Goal: Task Accomplishment & Management: Manage account settings

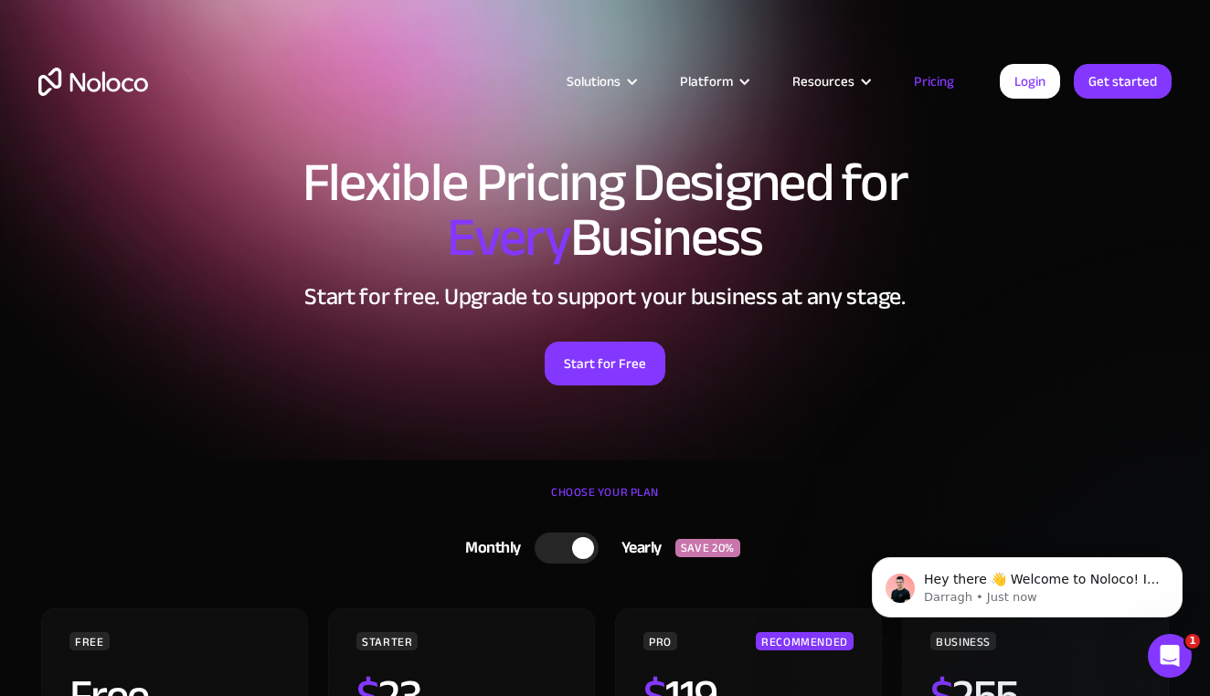
click at [1185, 363] on div "Flexible Pricing Designed for Every Business Start for free. Upgrade to support…" at bounding box center [605, 288] width 1170 height 303
click at [1169, 375] on div "Start for Free" at bounding box center [604, 357] width 1133 height 57
click at [1138, 347] on div "Start for Free" at bounding box center [604, 357] width 1133 height 57
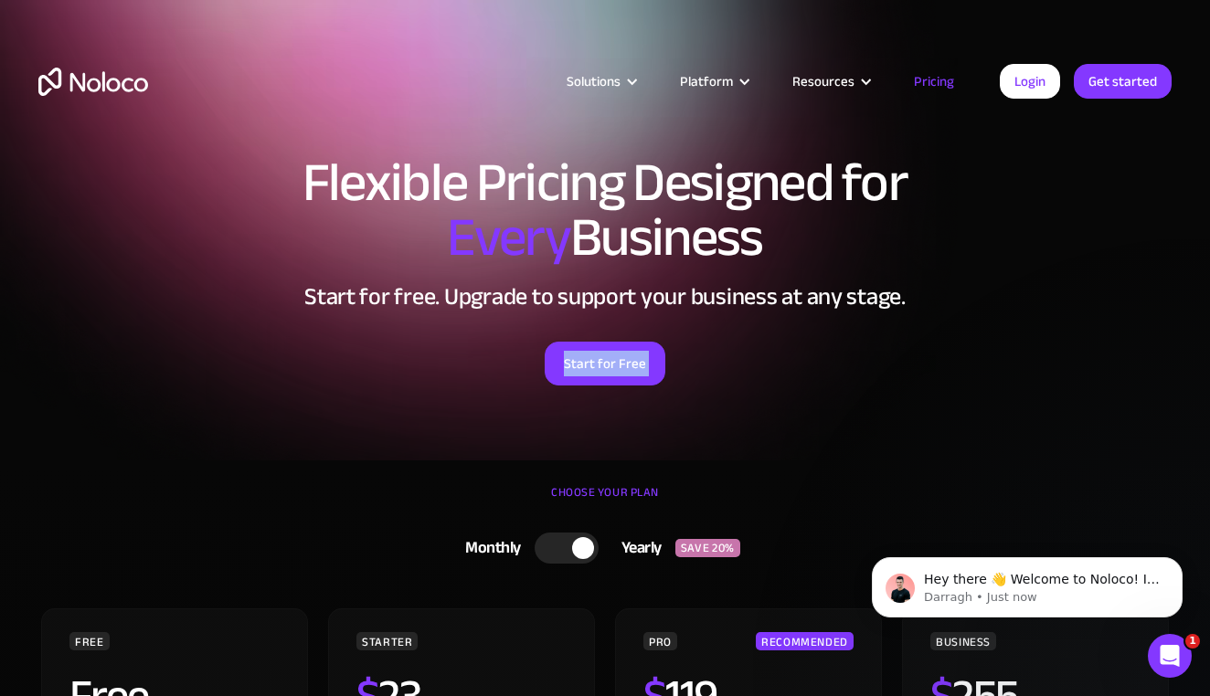
click at [1138, 347] on div "Start for Free" at bounding box center [604, 357] width 1133 height 57
click at [1177, 289] on div "Flexible Pricing Designed for Every Business Start for free. Upgrade to support…" at bounding box center [605, 288] width 1170 height 303
click at [987, 407] on div "Flexible Pricing Designed for Every Business Start for free. Upgrade to support…" at bounding box center [605, 288] width 1170 height 303
click at [1077, 240] on h1 "Flexible Pricing Designed for Every Business" at bounding box center [604, 210] width 1133 height 110
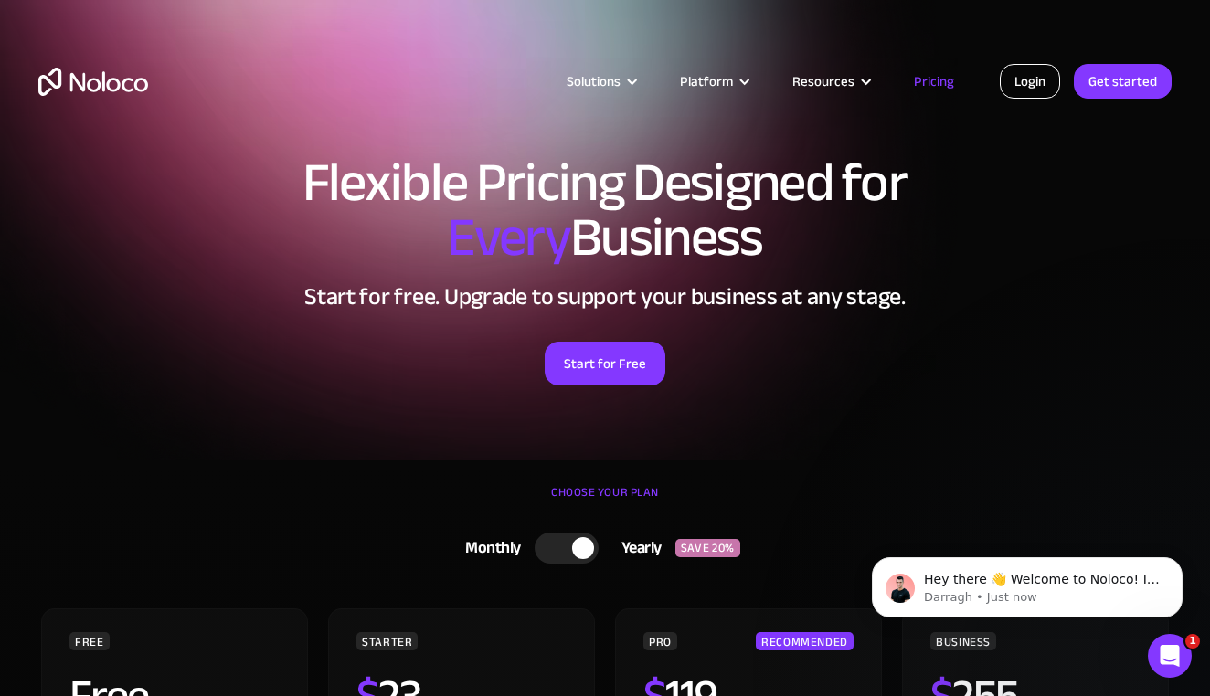
click at [1028, 90] on link "Login" at bounding box center [1030, 81] width 60 height 35
